Goal: Task Accomplishment & Management: Manage account settings

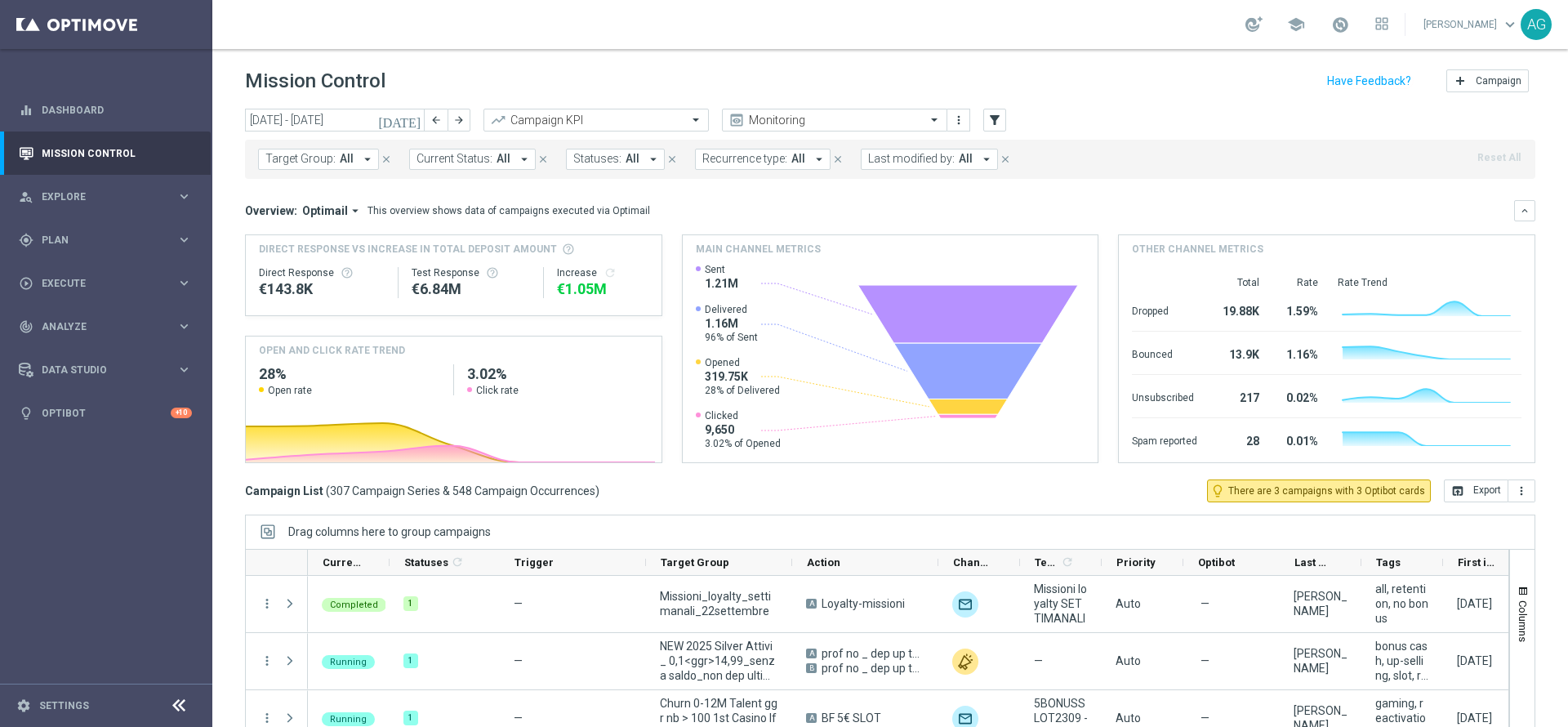
click at [327, 159] on span "Target Group:" at bounding box center [300, 158] width 70 height 14
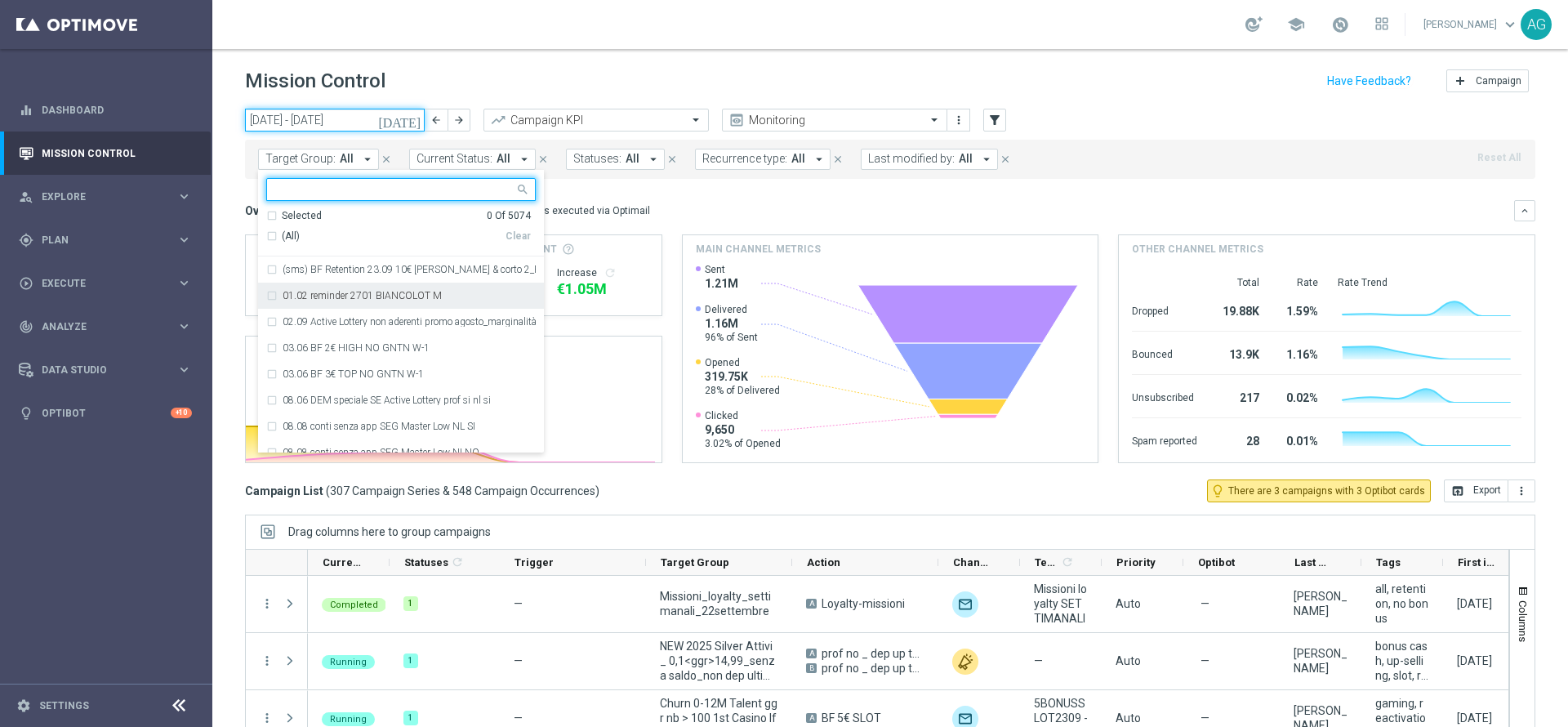
click at [304, 120] on input "[DATE] - [DATE]" at bounding box center [335, 119] width 180 height 23
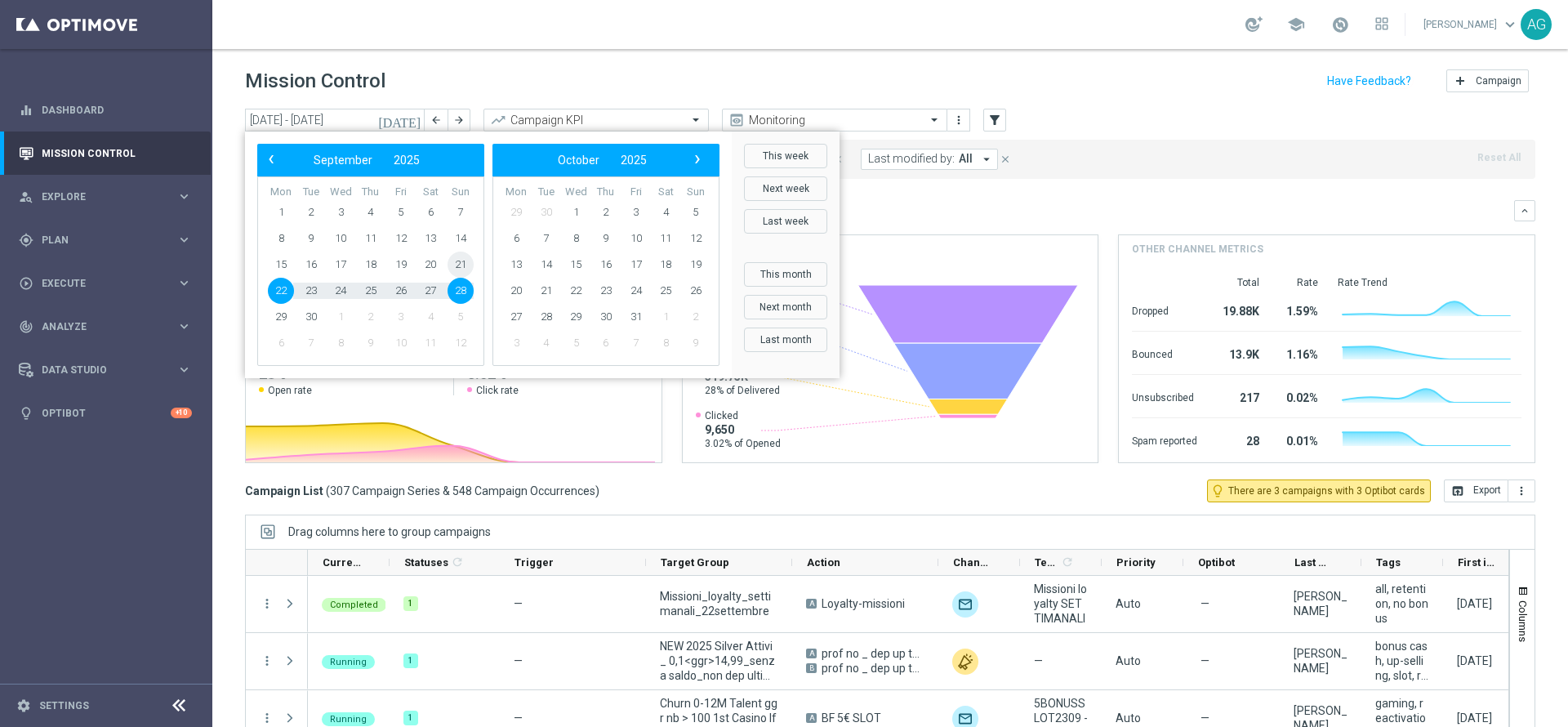
click at [454, 273] on span "21" at bounding box center [461, 264] width 26 height 26
type input "[DATE] - [DATE]"
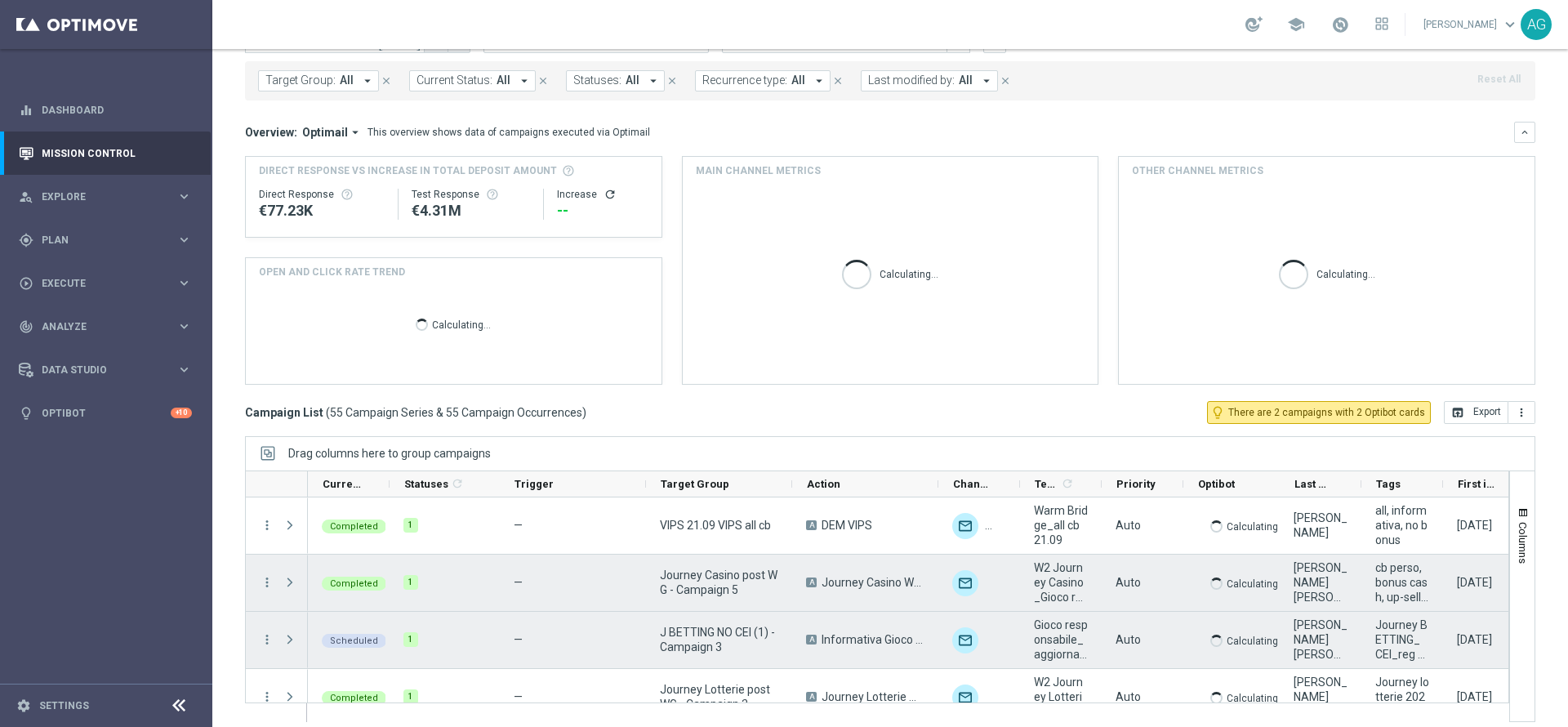
scroll to position [90, 0]
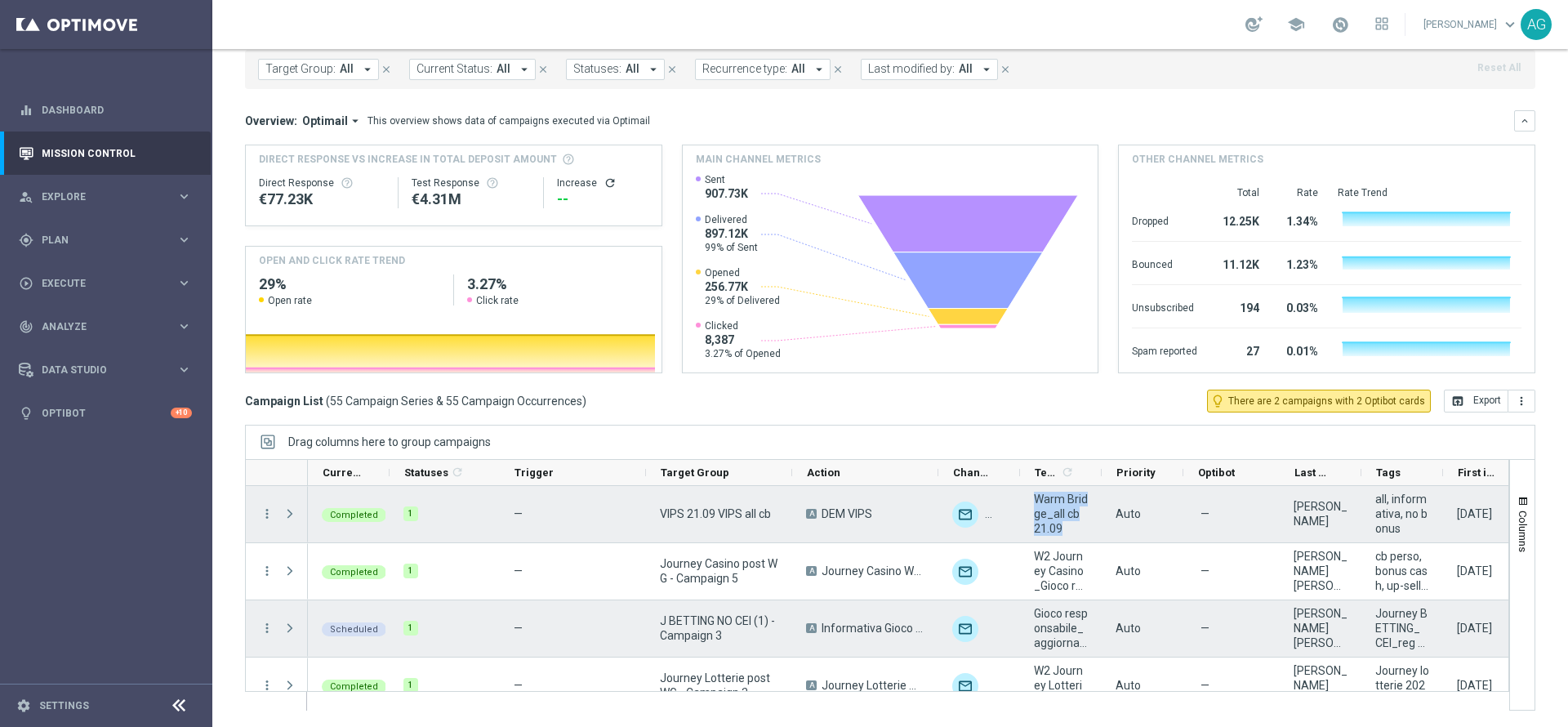
drag, startPoint x: 1038, startPoint y: 493, endPoint x: 1072, endPoint y: 525, distance: 46.7
click at [1072, 525] on span "Warm Bridge_all cb 21.09" at bounding box center [1061, 513] width 54 height 44
copy span "Warm Bridge_all cb 21.09"
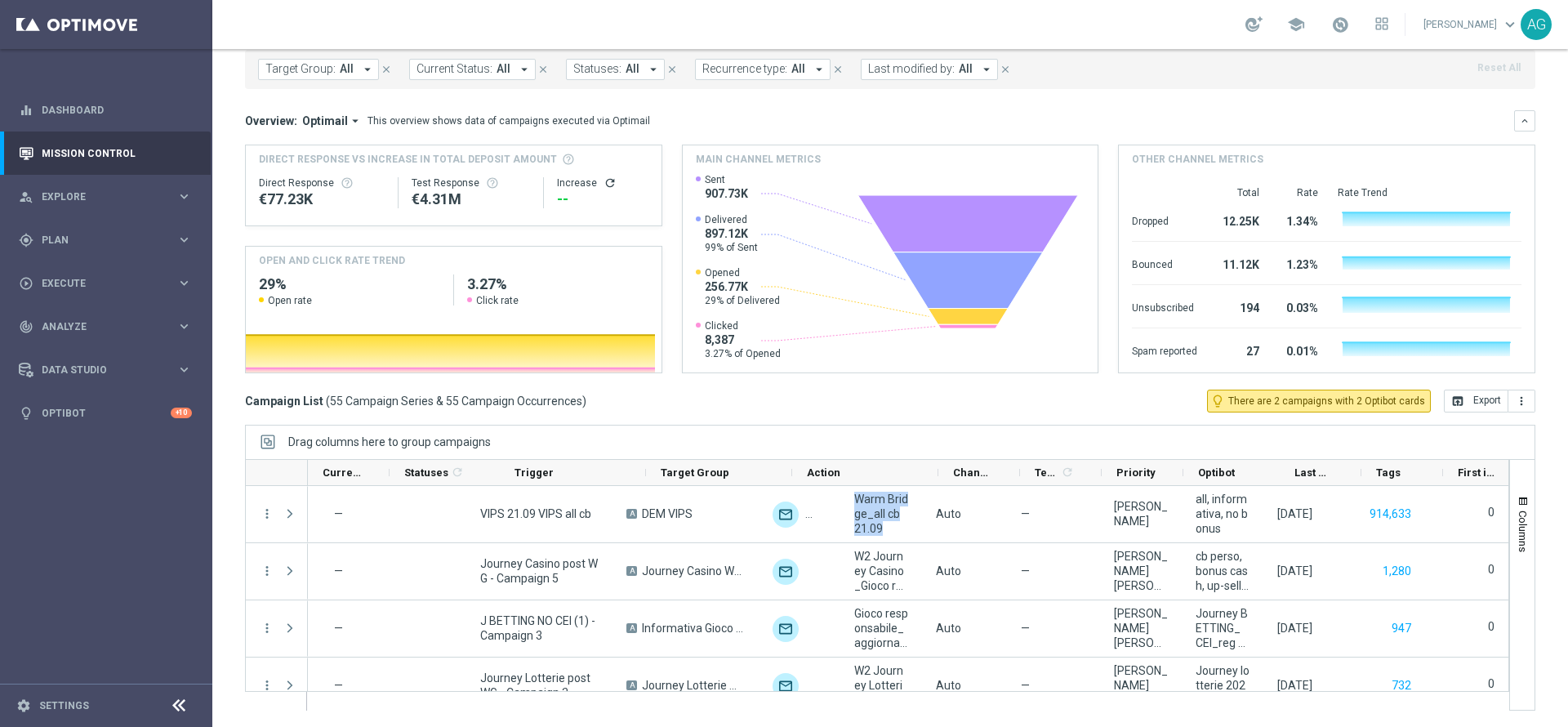
scroll to position [0, 0]
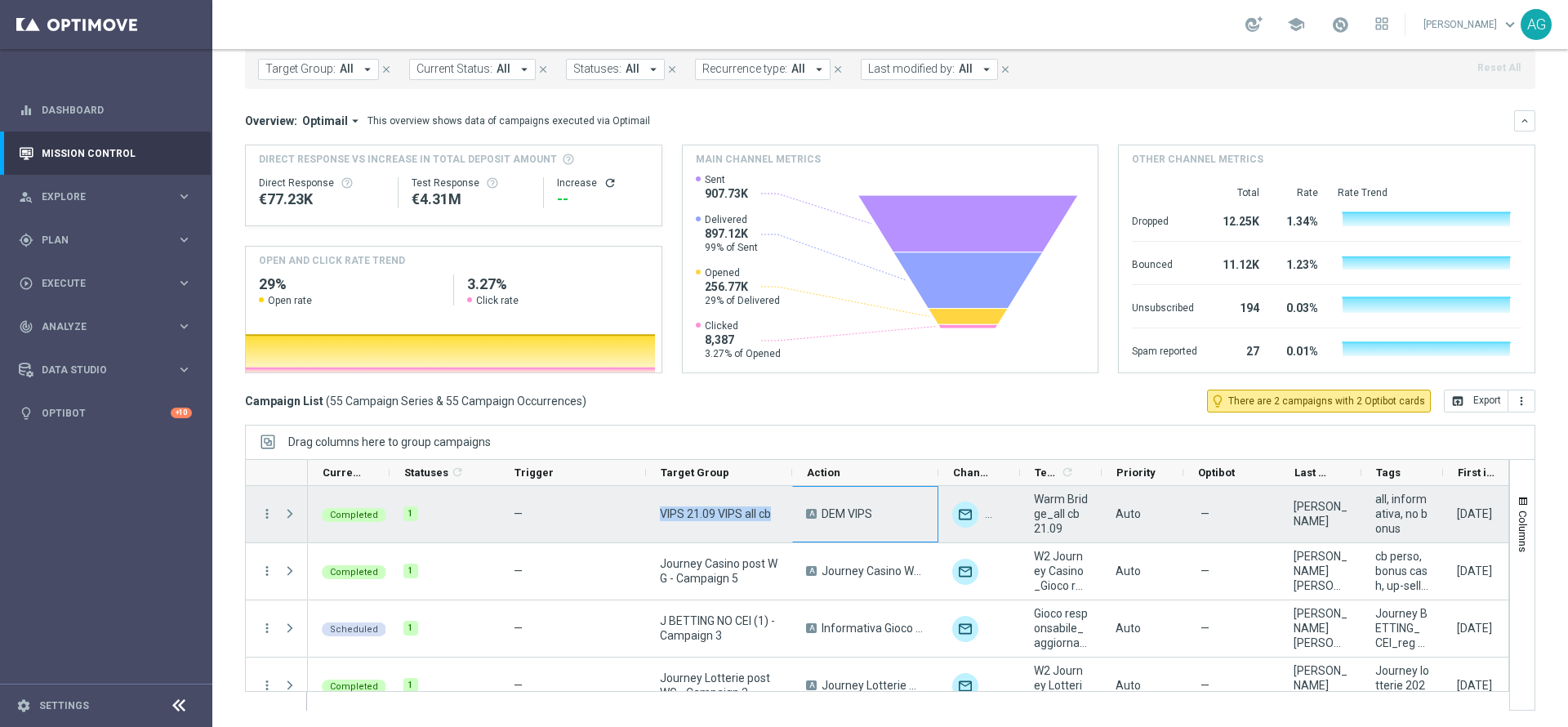
drag, startPoint x: 661, startPoint y: 510, endPoint x: 751, endPoint y: 506, distance: 90.1
click at [805, 513] on div "Completed 1 — VIPS 21.09 VIPS all cb A DEM VIPS unfold_more Warm Bridge_all cb …" at bounding box center [998, 514] width 1380 height 57
copy div "LORE 73.62 IPSU dol si A CON ADIP elitse_doei Temp Incidi_utl et 63.27 Dolo — M…"
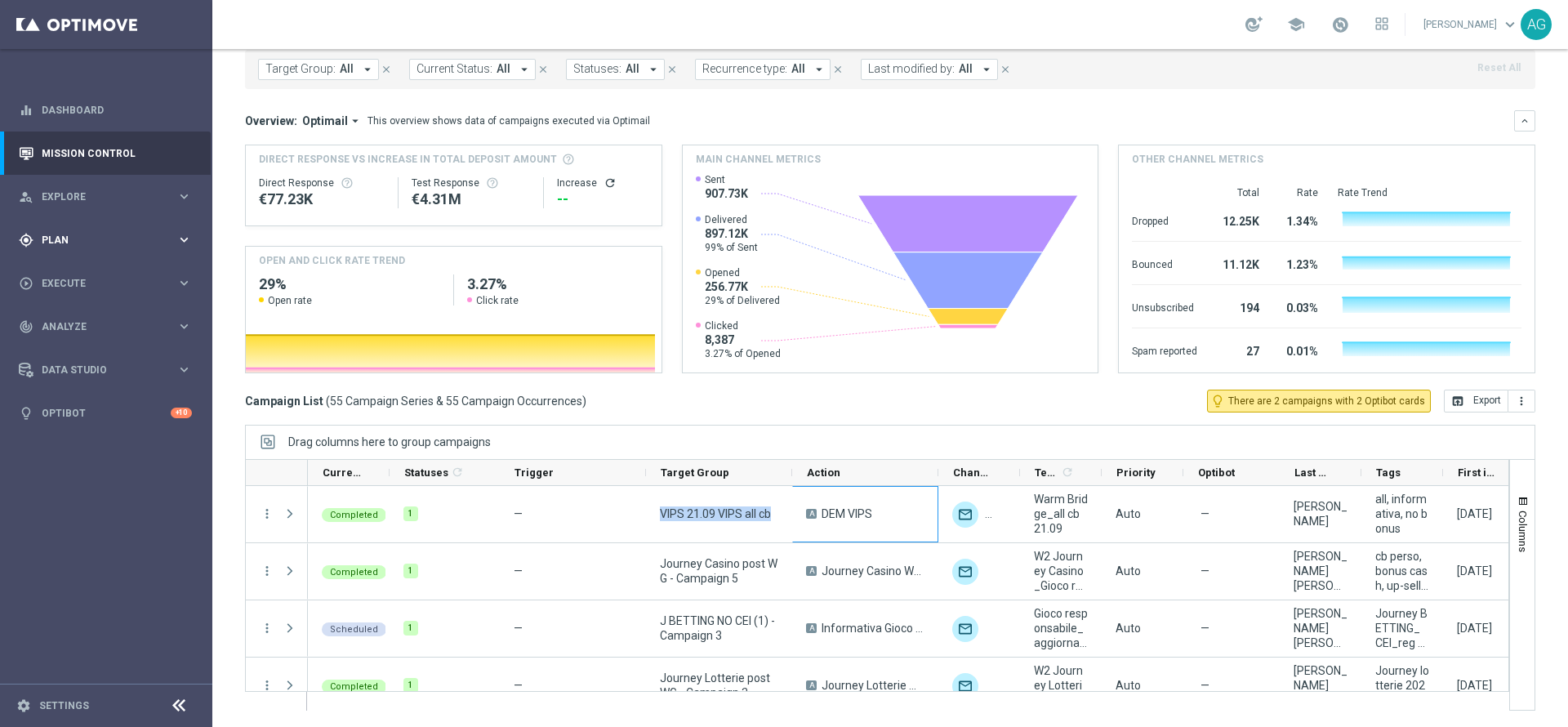
click at [81, 226] on div "gps_fixed Plan keyboard_arrow_right" at bounding box center [105, 240] width 211 height 44
click at [76, 267] on link "Target Groups" at bounding box center [107, 273] width 128 height 13
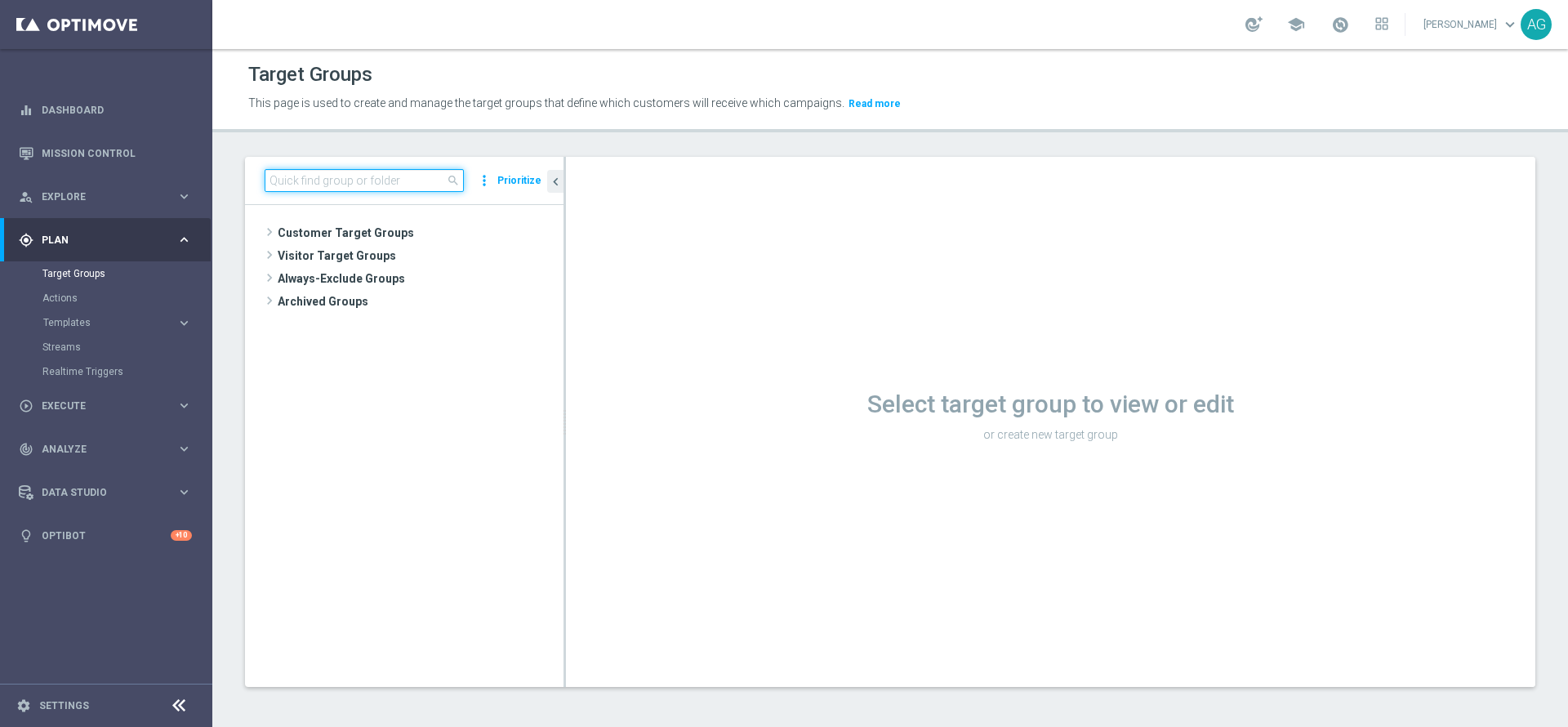
click at [336, 170] on input at bounding box center [364, 180] width 200 height 23
paste input "VIPS 21.09 VIPS all cb"
type input "VIPS 21.09 VIPS all cb"
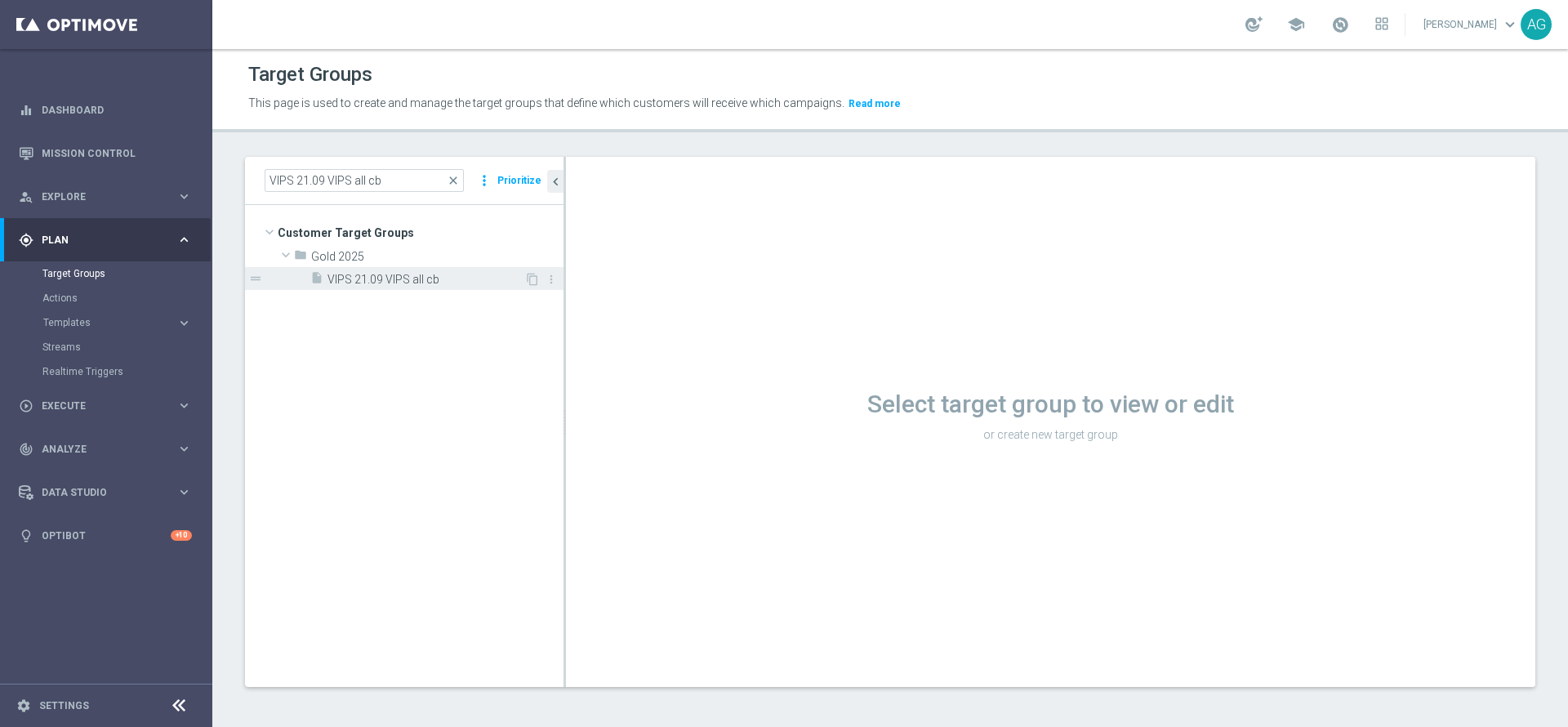
click at [366, 273] on span "VIPS 21.09 VIPS all cb" at bounding box center [425, 279] width 197 height 14
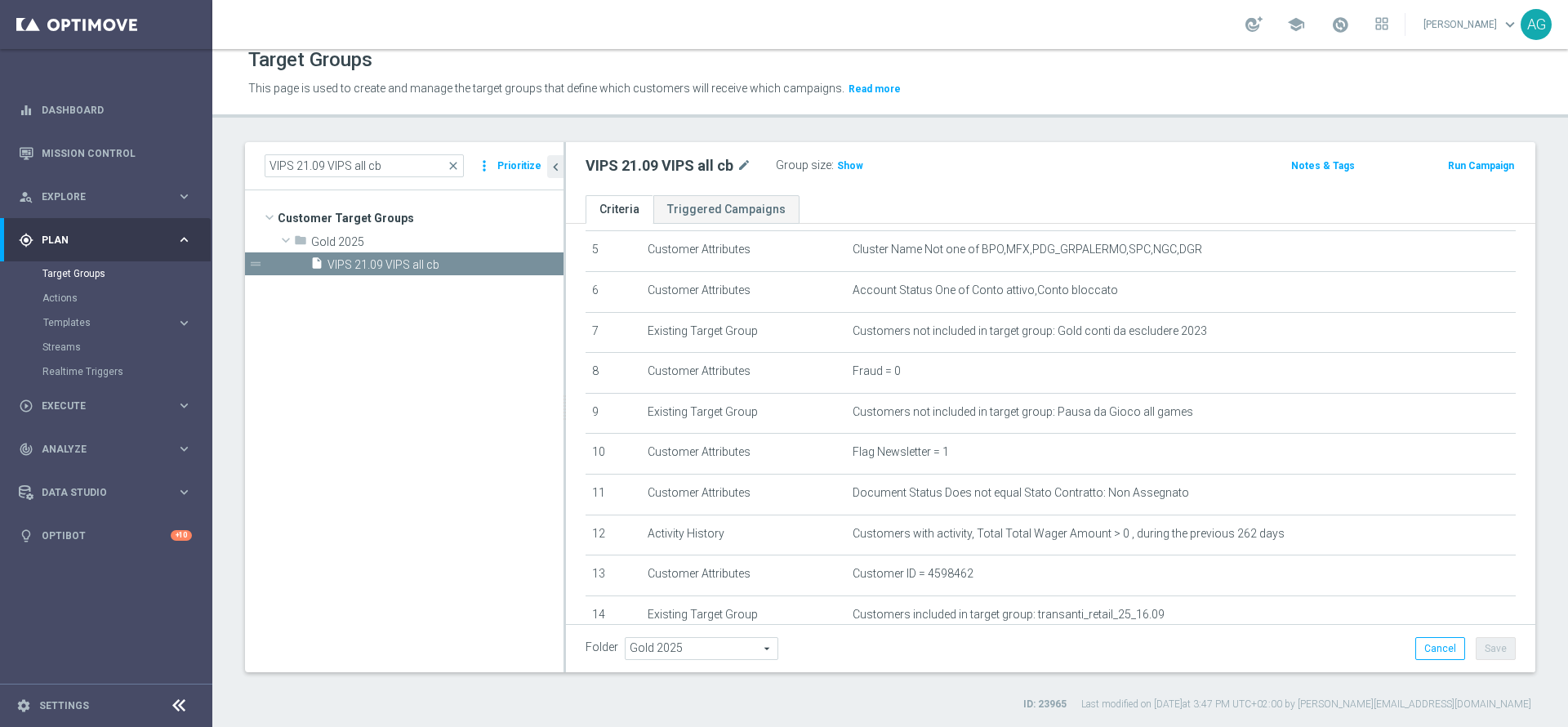
scroll to position [245, 0]
